Goal: Information Seeking & Learning: Learn about a topic

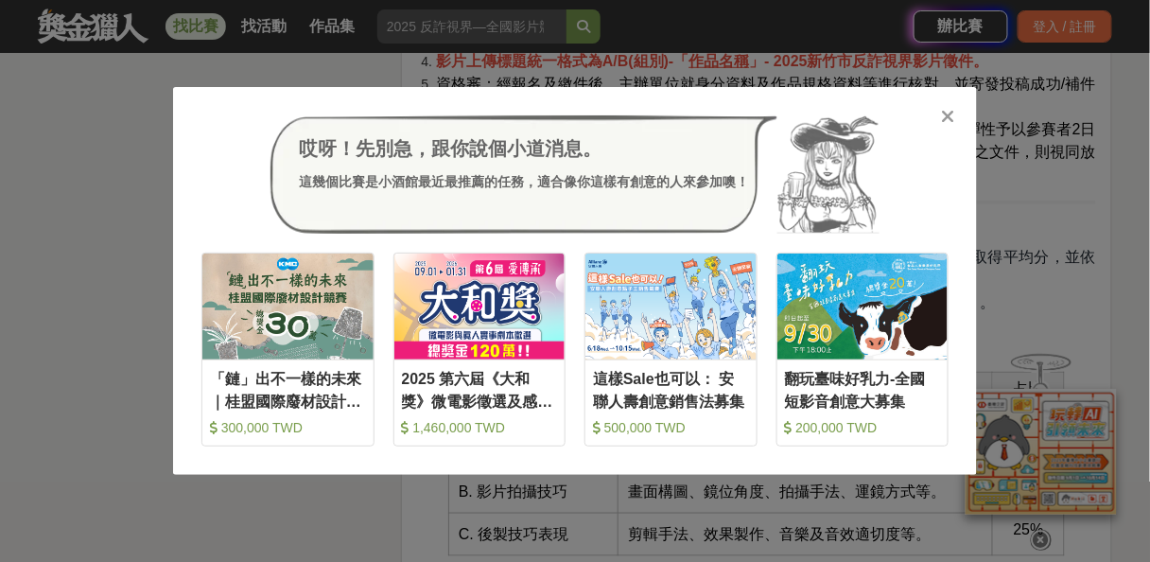
click at [57, 306] on div "哎呀！先別急，跟你說個小道消息。 這幾個比賽是小酒館最近最推薦的任務，適合像你這樣有創意的人來參加噢！ 收藏 「鏈」出不一樣的未來｜桂盟國際廢材設計競賽 30…" at bounding box center [575, 281] width 1150 height 562
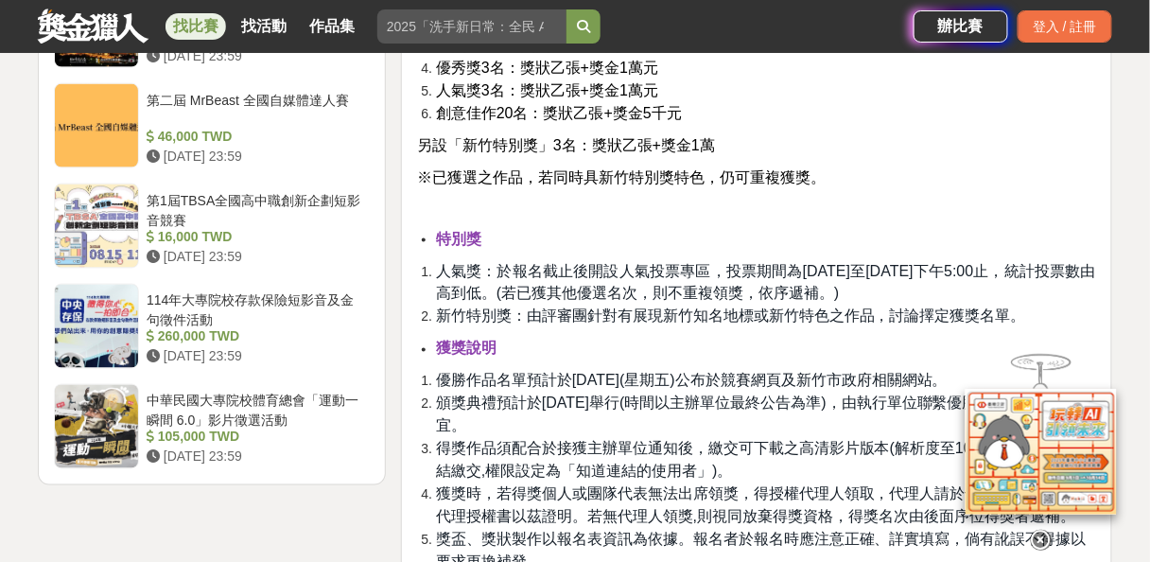
scroll to position [2421, 0]
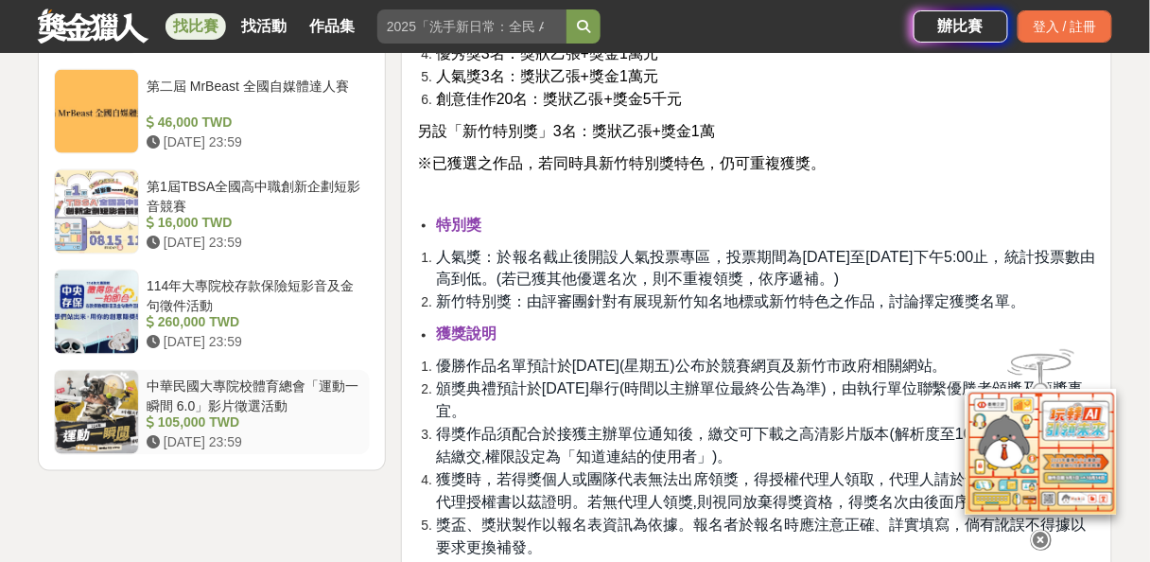
click at [308, 382] on div "中華民國大專院校體育總會「運動一瞬間 6.0」影片徵選活動" at bounding box center [255, 395] width 216 height 36
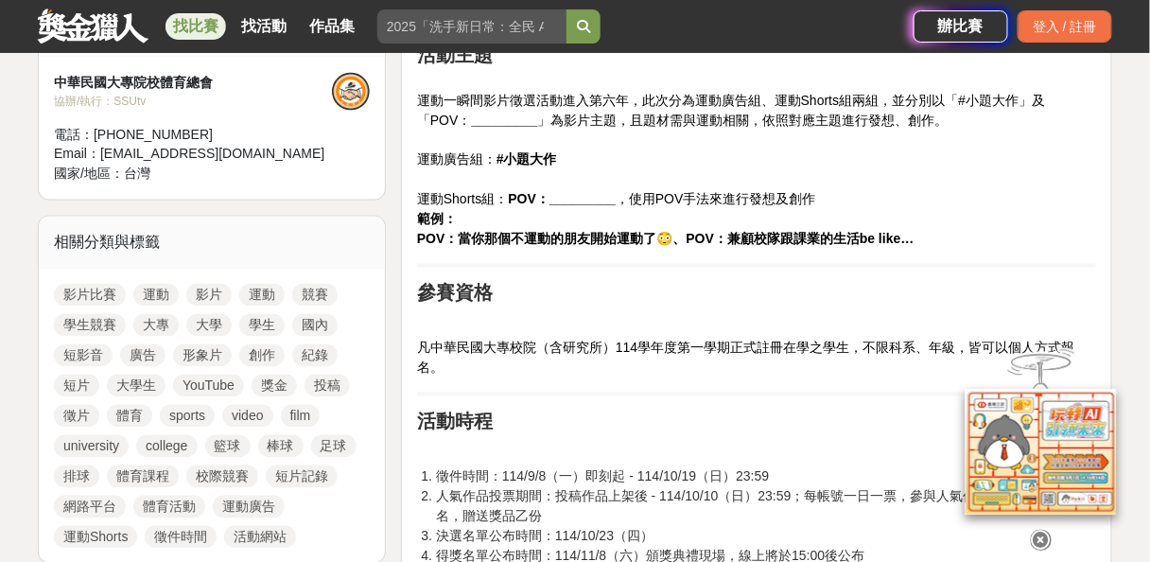
scroll to position [373, 0]
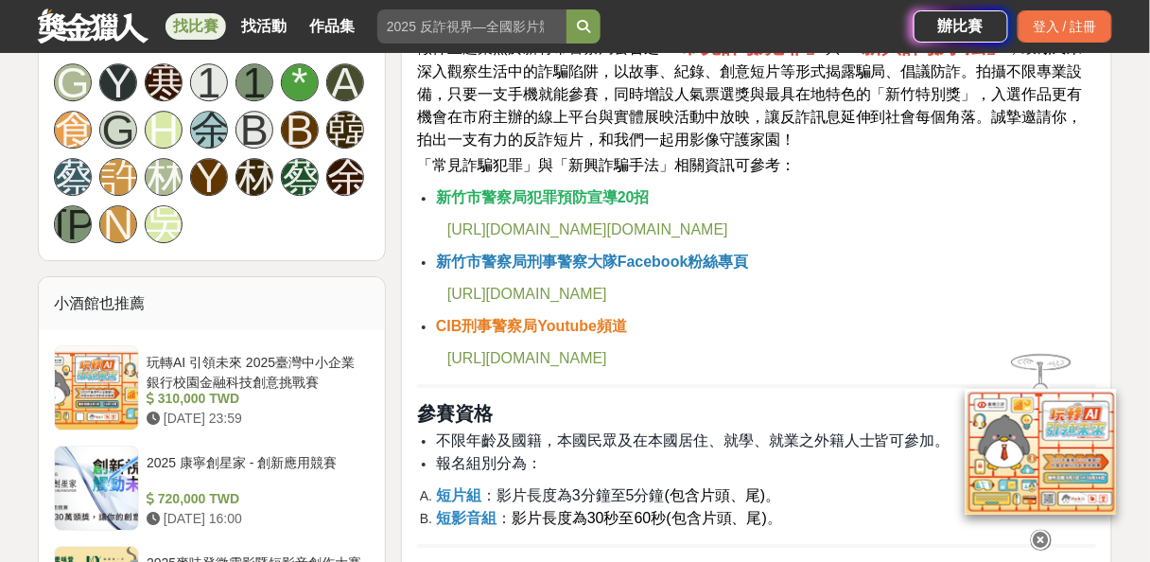
scroll to position [1284, 0]
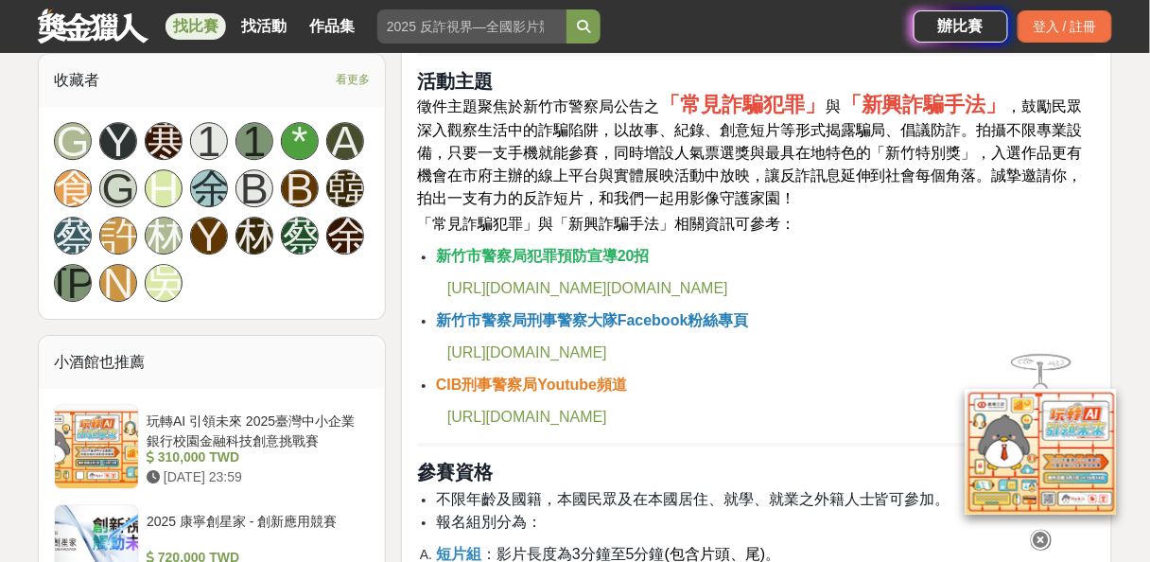
click at [728, 282] on span "[URL][DOMAIN_NAME][DOMAIN_NAME]" at bounding box center [587, 288] width 281 height 16
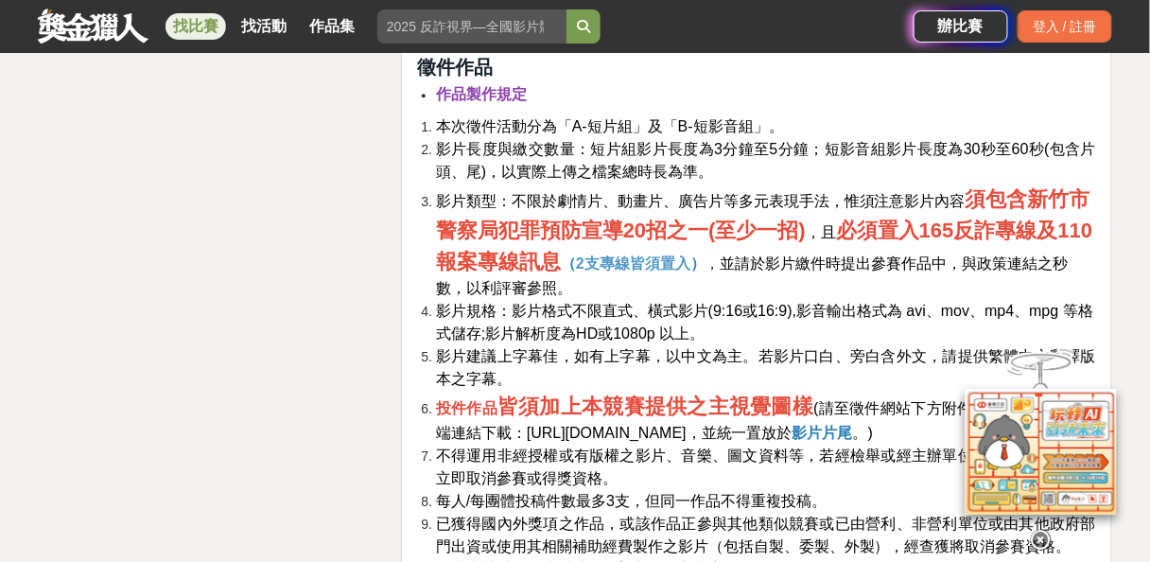
scroll to position [3100, 0]
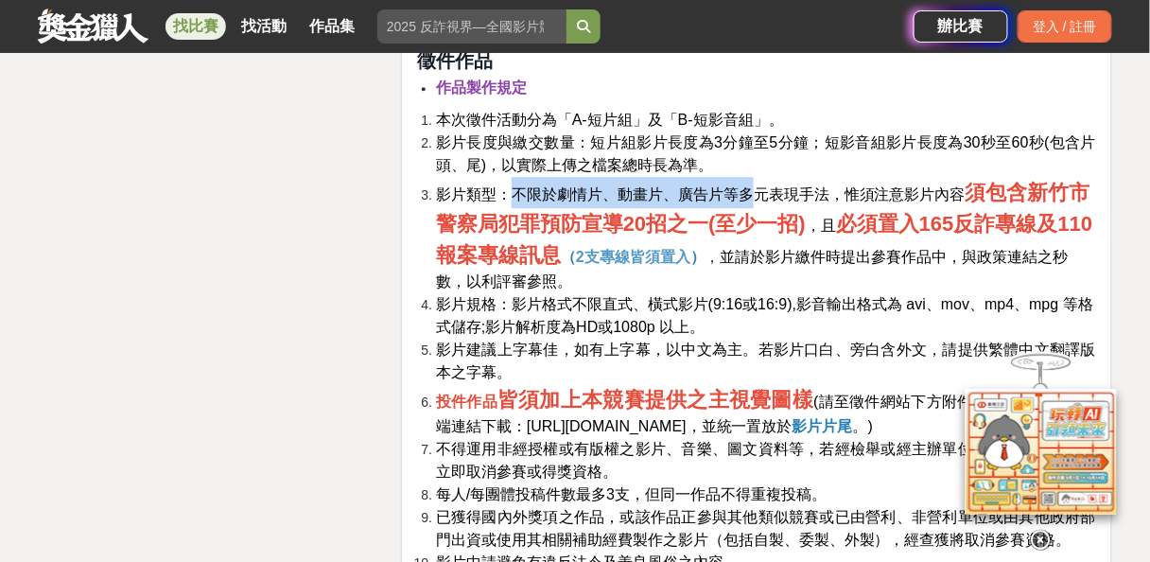
drag, startPoint x: 513, startPoint y: 192, endPoint x: 750, endPoint y: 185, distance: 237.5
click at [750, 186] on span "影片類型：不限於劇情片、動畫片、廣告片等多元表現手法，惟須注意影片內容" at bounding box center [701, 194] width 530 height 16
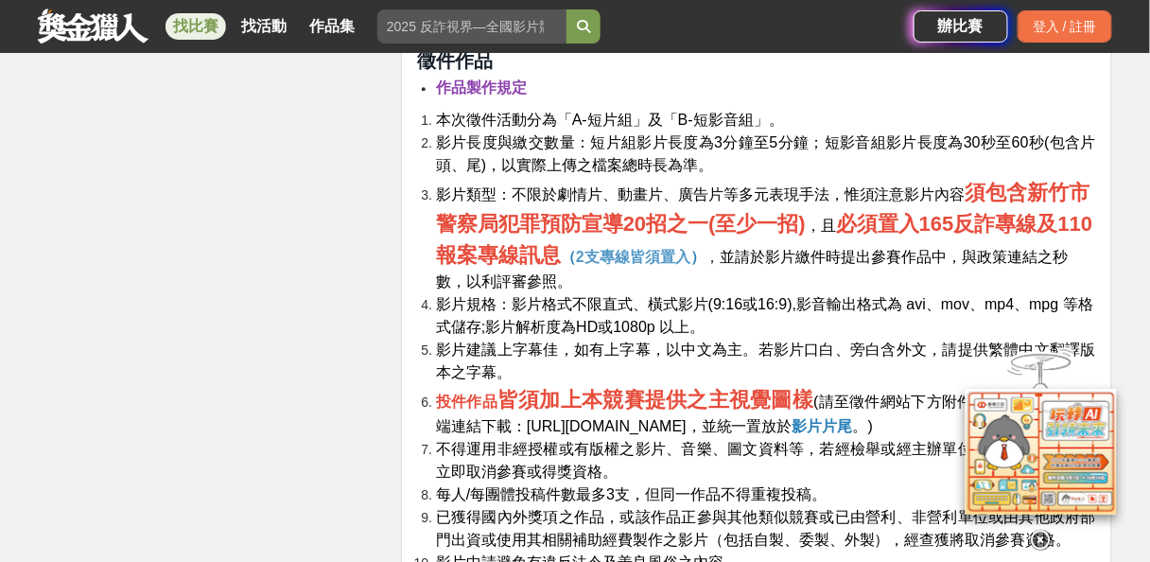
click at [828, 202] on span "影片類型：不限於劇情片、動畫片、廣告片等多元表現手法，惟須注意影片內容" at bounding box center [701, 194] width 530 height 16
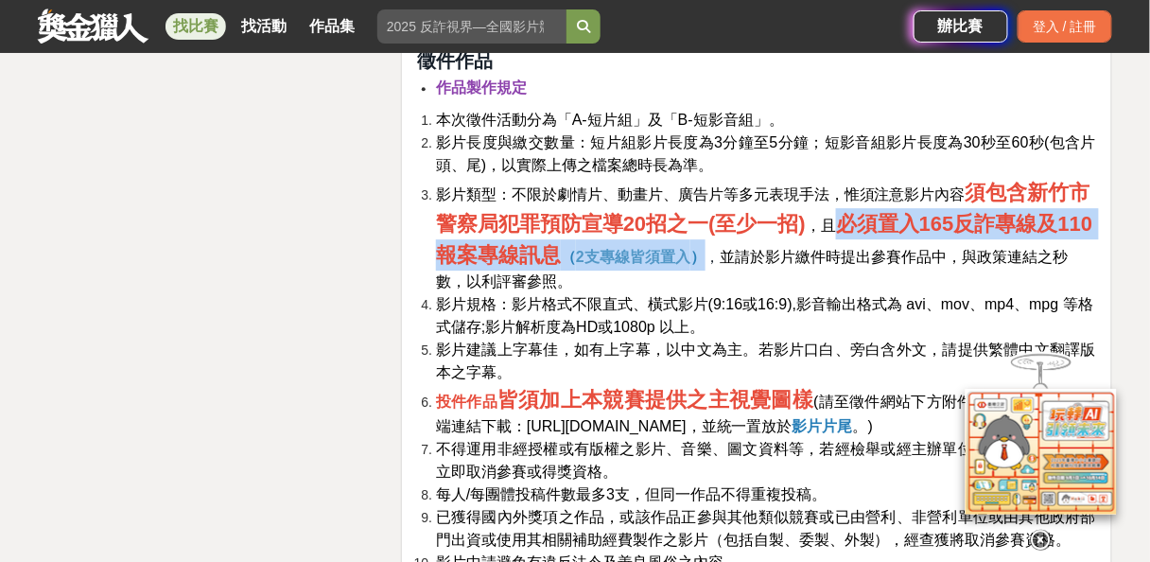
drag, startPoint x: 841, startPoint y: 220, endPoint x: 740, endPoint y: 252, distance: 105.9
click at [740, 252] on li "影片類型：不限於劇情片、動畫片、廣告片等多元表現手法，惟須注意影片內容 須包含新竹市警察局犯罪預防宣導20招之一(至少一招) ，且 必須置入165反詐專線及1…" at bounding box center [766, 235] width 660 height 116
copy li "必須置入165反詐專線及110報案專線訊息 （ 2支專線皆須置入 ）"
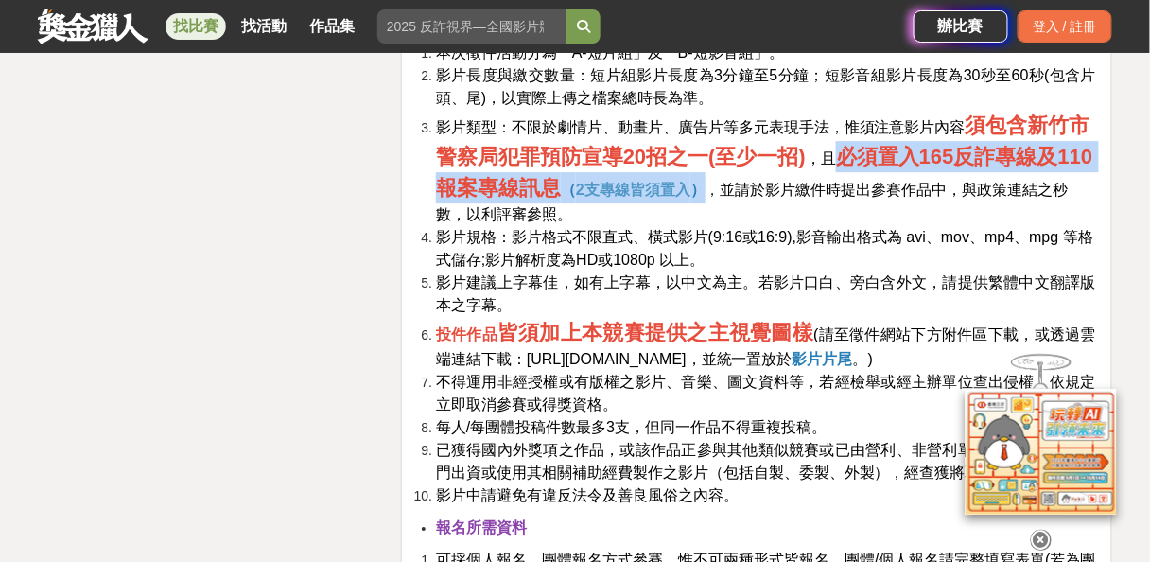
scroll to position [3176, 0]
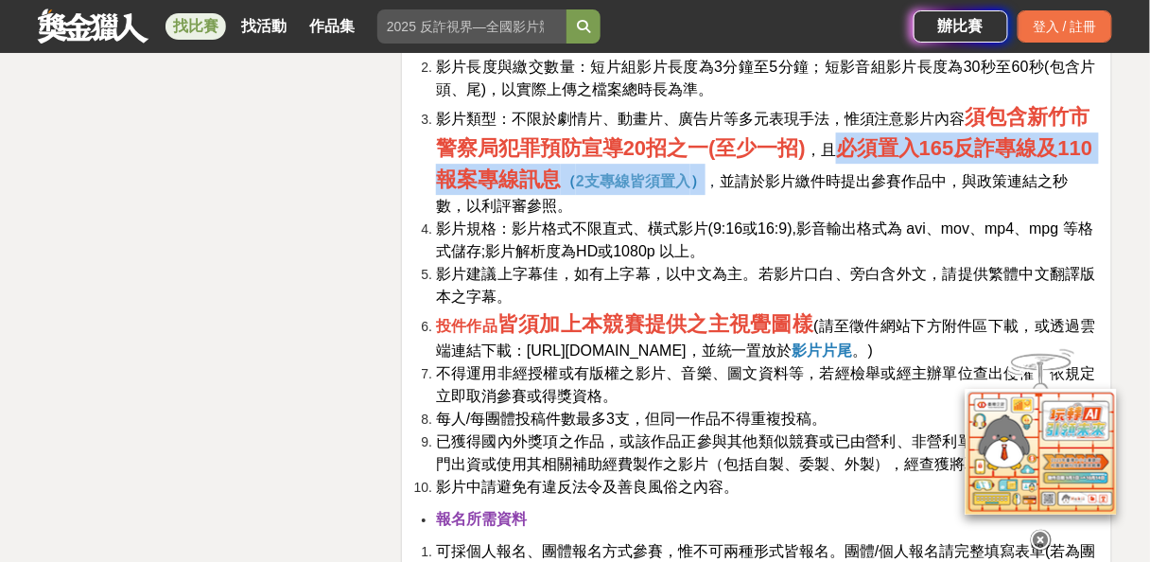
click at [630, 351] on span "[URL][DOMAIN_NAME]" at bounding box center [607, 350] width 160 height 16
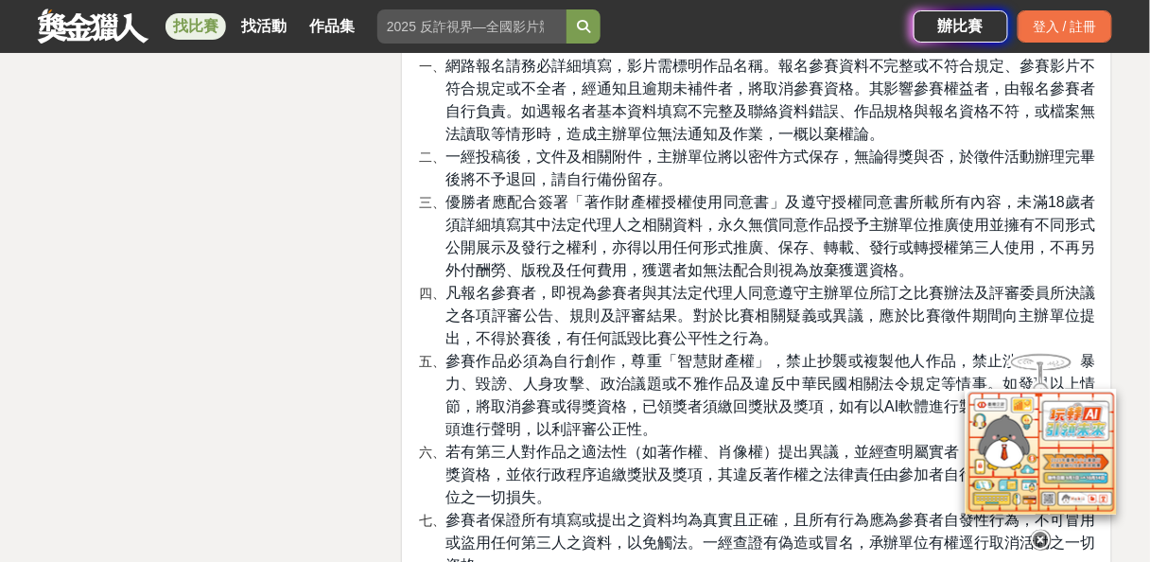
scroll to position [4764, 0]
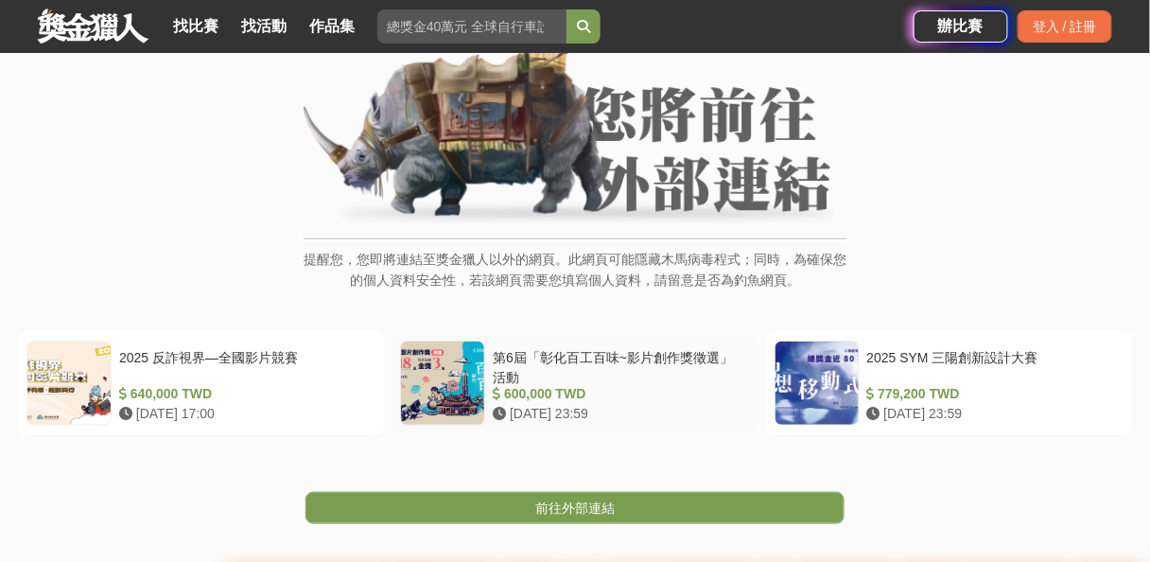
scroll to position [151, 0]
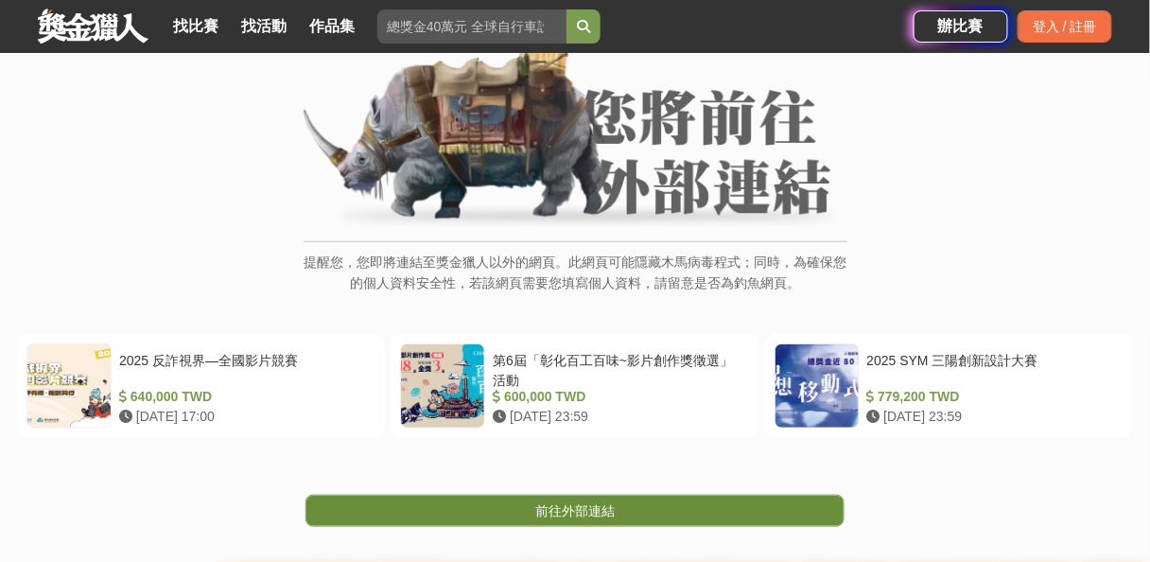
click at [709, 513] on link "前往外部連結" at bounding box center [574, 511] width 539 height 32
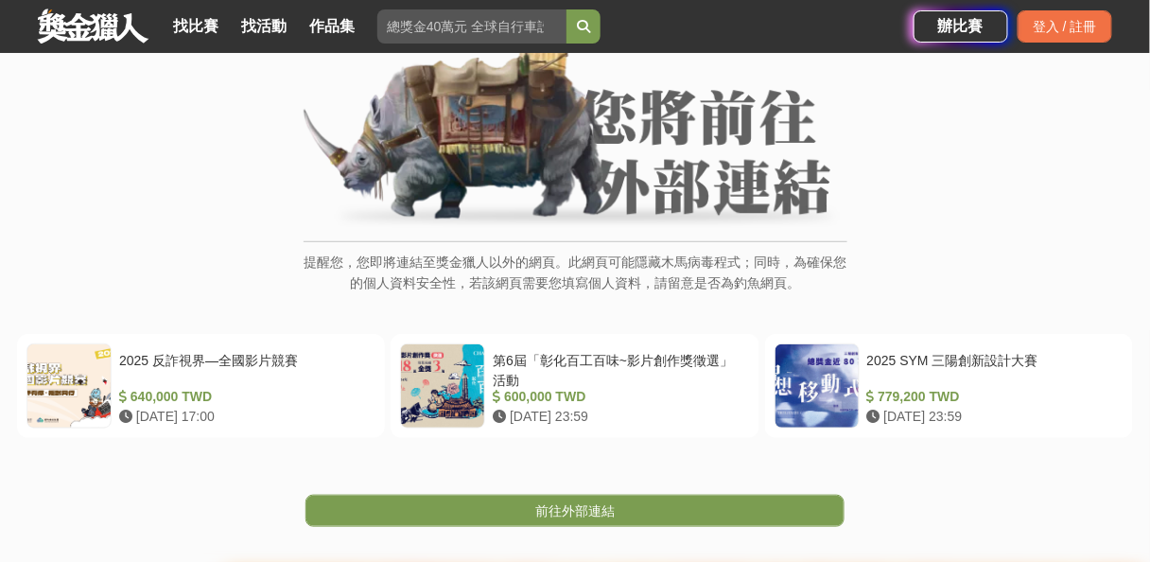
scroll to position [126, 0]
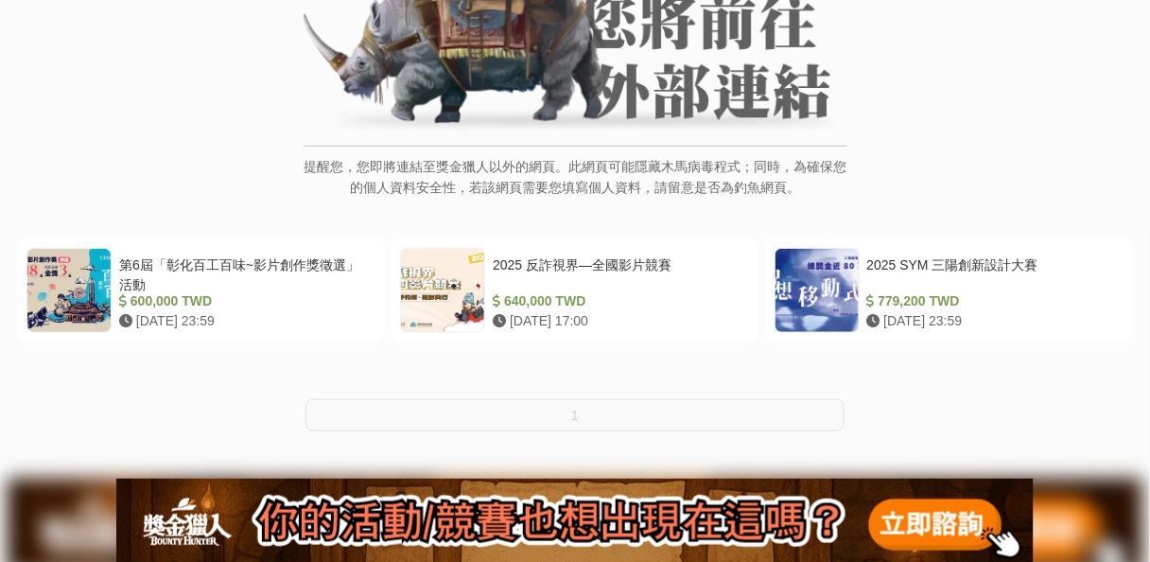
scroll to position [303, 0]
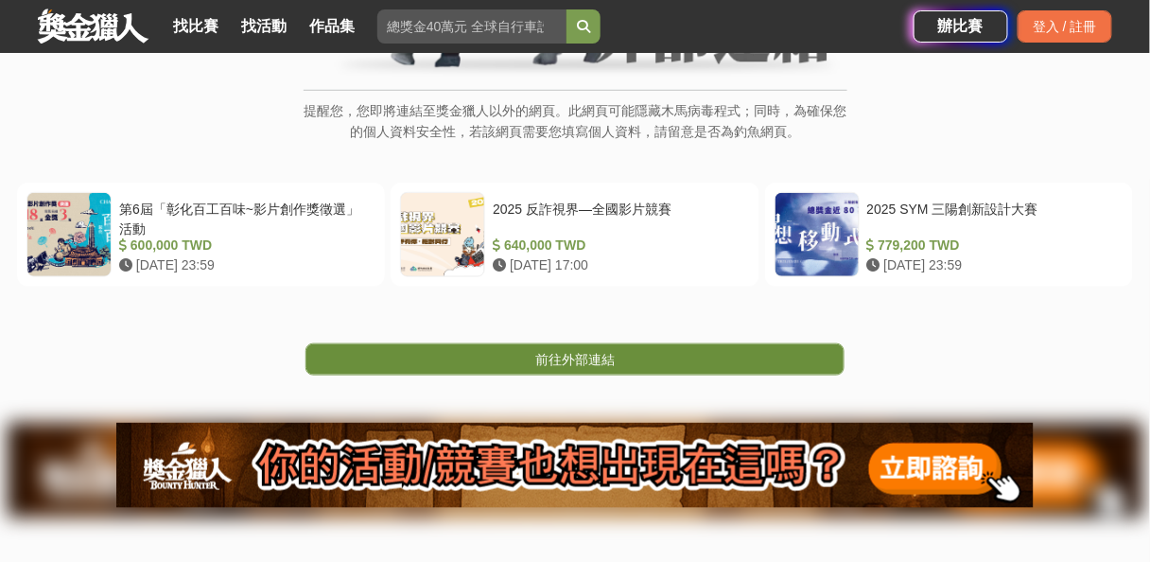
click at [588, 357] on span "前往外部連結" at bounding box center [574, 359] width 79 height 15
